Goal: Task Accomplishment & Management: Complete application form

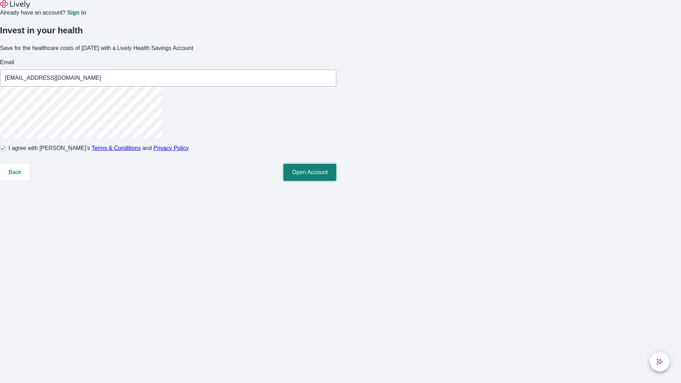
click at [336, 181] on button "Open Account" at bounding box center [309, 172] width 53 height 17
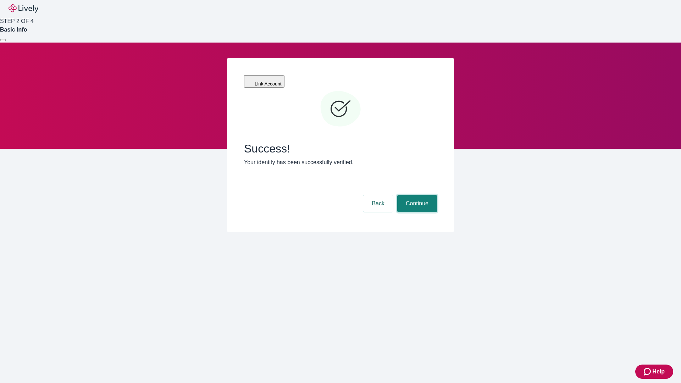
click at [416, 195] on button "Continue" at bounding box center [417, 203] width 40 height 17
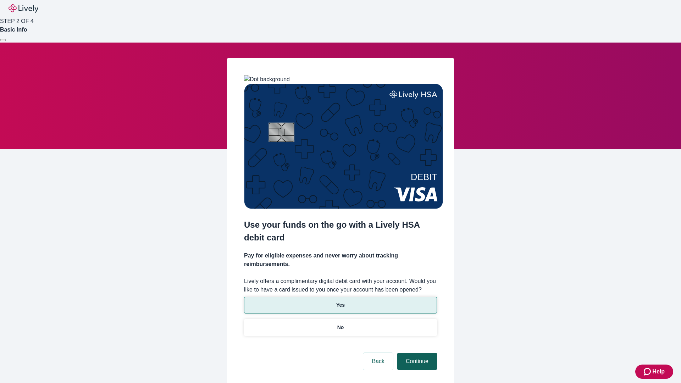
click at [340, 301] on p "Yes" at bounding box center [340, 304] width 9 height 7
click at [416, 353] on button "Continue" at bounding box center [417, 361] width 40 height 17
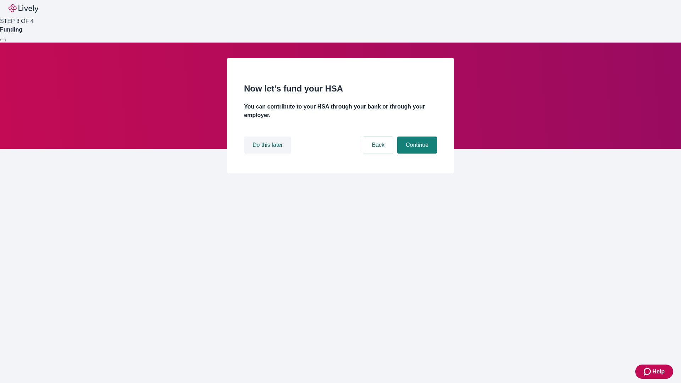
click at [268, 154] on button "Do this later" at bounding box center [267, 145] width 47 height 17
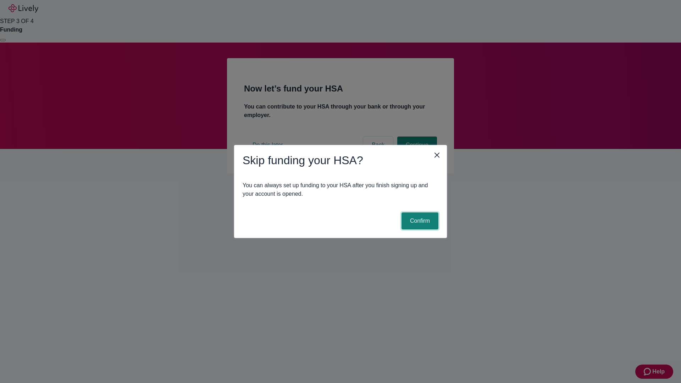
click at [419, 221] on button "Confirm" at bounding box center [419, 220] width 37 height 17
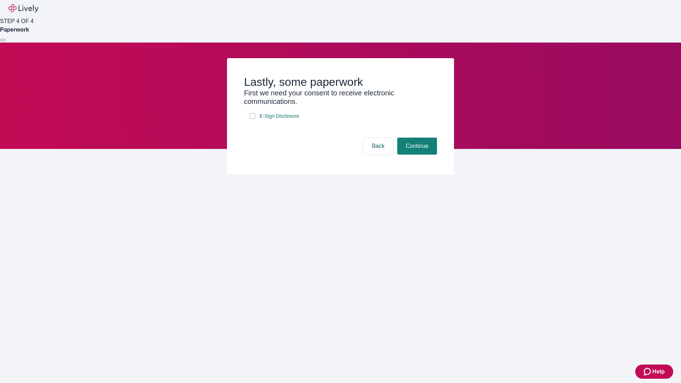
click at [253, 119] on input "E-Sign Disclosure" at bounding box center [253, 116] width 6 height 6
checkbox input "true"
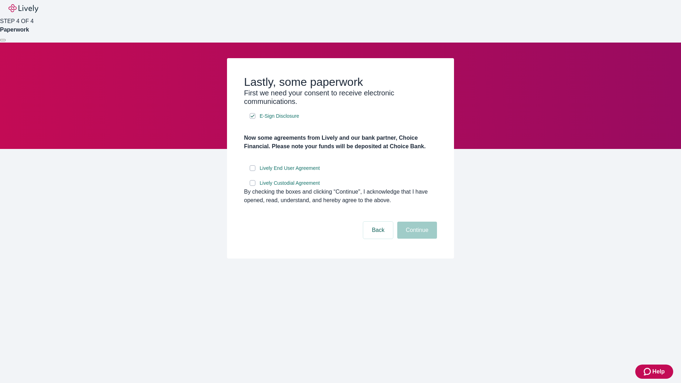
click at [253, 171] on input "Lively End User Agreement" at bounding box center [253, 168] width 6 height 6
checkbox input "true"
click at [253, 186] on input "Lively Custodial Agreement" at bounding box center [253, 183] width 6 height 6
checkbox input "true"
click at [416, 239] on button "Continue" at bounding box center [417, 230] width 40 height 17
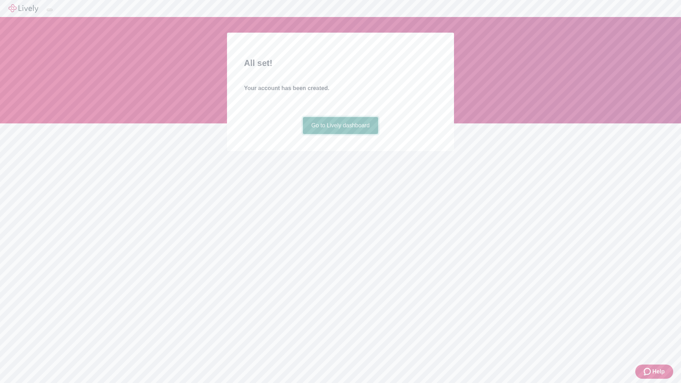
click at [340, 134] on link "Go to Lively dashboard" at bounding box center [341, 125] width 76 height 17
